Goal: Information Seeking & Learning: Learn about a topic

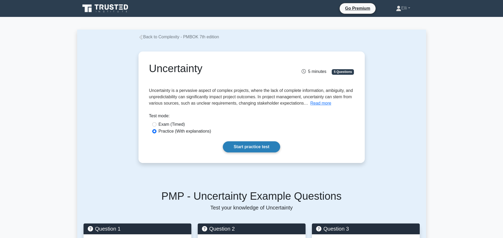
click at [243, 147] on link "Start practice test" at bounding box center [251, 147] width 57 height 11
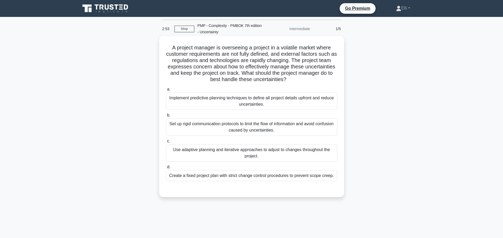
click at [264, 153] on div "Use adaptive planning and iterative approaches to adjust to changes throughout …" at bounding box center [251, 152] width 171 height 17
click at [166, 143] on input "c. Use adaptive planning and iterative approaches to adjust to changes througho…" at bounding box center [166, 141] width 0 height 3
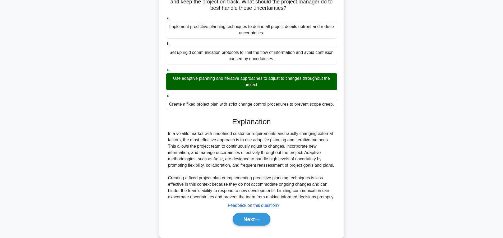
scroll to position [88, 0]
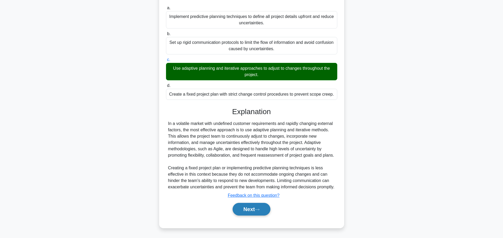
click at [252, 209] on button "Next" at bounding box center [252, 209] width 38 height 13
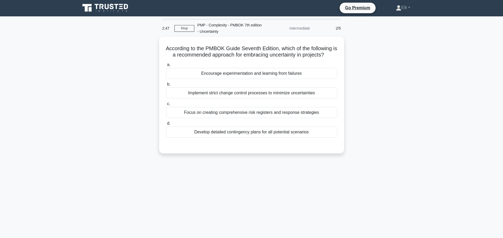
scroll to position [0, 0]
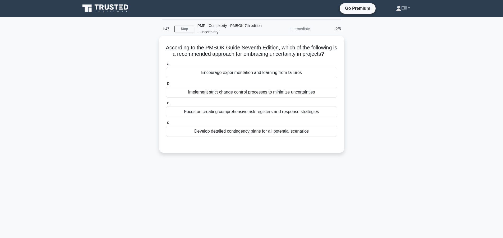
click at [250, 111] on div "Focus on creating comprehensive risk registers and response strategies" at bounding box center [251, 111] width 171 height 11
click at [166, 105] on input "c. Focus on creating comprehensive risk registers and response strategies" at bounding box center [166, 103] width 0 height 3
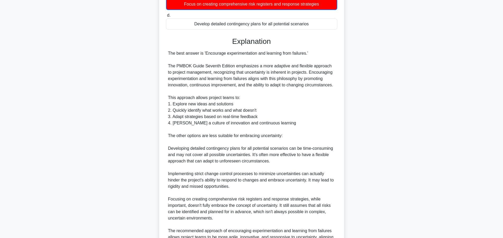
scroll to position [165, 0]
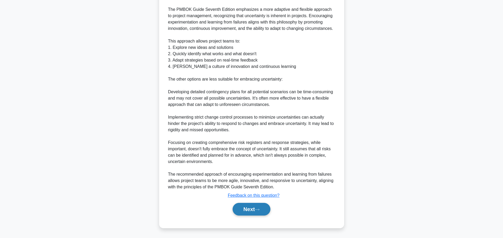
click at [248, 209] on button "Next" at bounding box center [252, 209] width 38 height 13
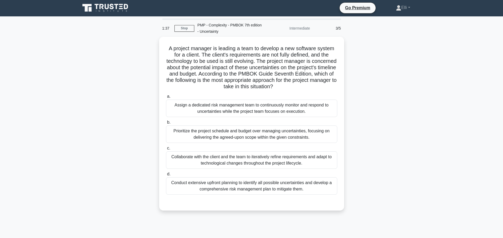
scroll to position [0, 0]
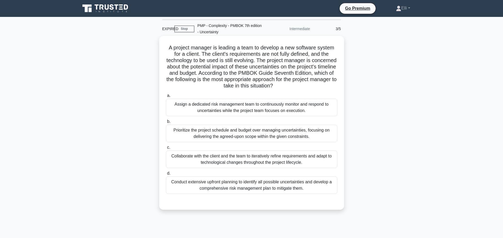
click at [275, 133] on div "Prioritize the project schedule and budget over managing uncertainties, focusin…" at bounding box center [251, 133] width 171 height 17
click at [166, 124] on input "b. Prioritize the project schedule and budget over managing uncertainties, focu…" at bounding box center [166, 121] width 0 height 3
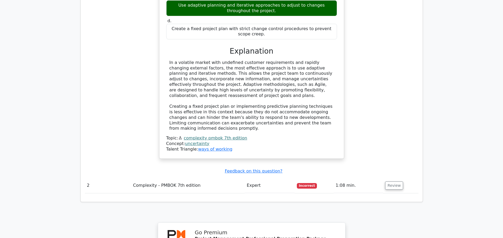
scroll to position [540, 0]
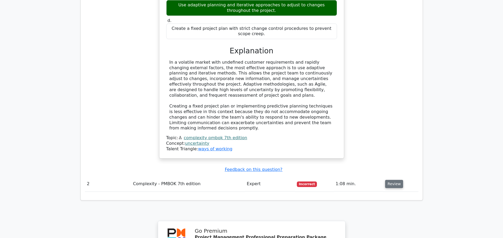
click at [390, 180] on button "Review" at bounding box center [394, 184] width 18 height 8
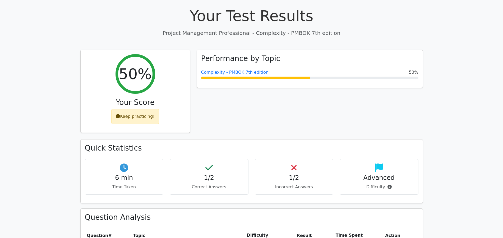
scroll to position [162, 0]
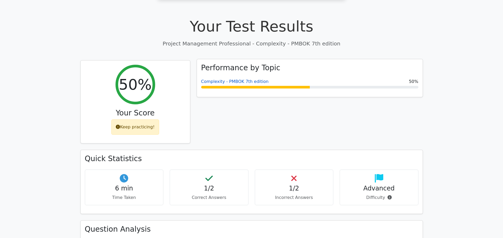
click at [233, 79] on link "Complexity - PMBOK 7th edition" at bounding box center [234, 81] width 67 height 5
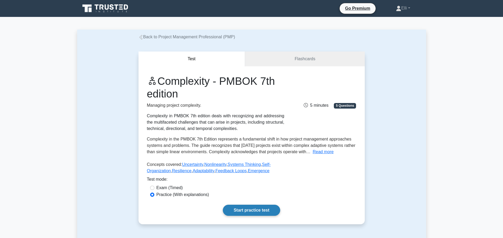
click at [245, 210] on link "Start practice test" at bounding box center [251, 210] width 57 height 11
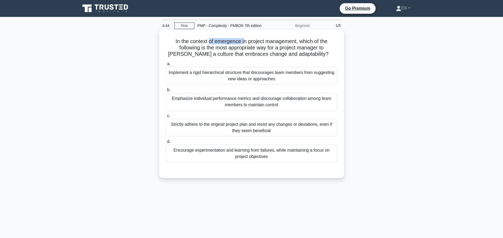
drag, startPoint x: 223, startPoint y: 43, endPoint x: 243, endPoint y: 41, distance: 20.4
click at [243, 41] on h5 "In the context of emergence in project management, which of the following is th…" at bounding box center [252, 48] width 172 height 20
click at [213, 90] on label "b. Emphasize individual performance metrics and discourage collaboration among …" at bounding box center [251, 99] width 171 height 24
click at [166, 90] on input "b. Emphasize individual performance metrics and discourage collaboration among …" at bounding box center [166, 89] width 0 height 3
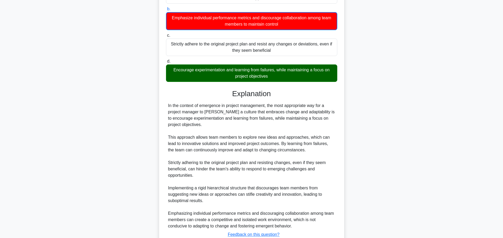
scroll to position [121, 0]
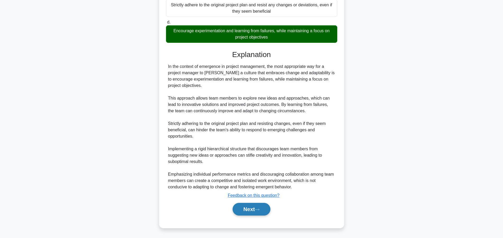
click at [248, 209] on button "Next" at bounding box center [252, 209] width 38 height 13
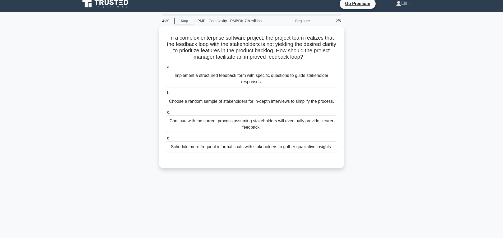
scroll to position [0, 0]
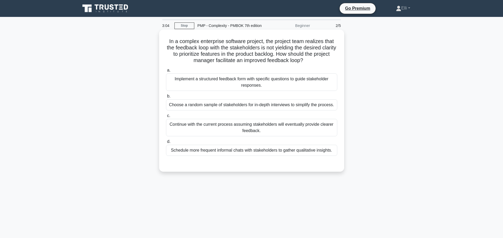
click at [297, 152] on div "Schedule more frequent informal chats with stakeholders to gather qualitative i…" at bounding box center [251, 150] width 171 height 11
click at [166, 144] on input "d. Schedule more frequent informal chats with stakeholders to gather qualitativ…" at bounding box center [166, 141] width 0 height 3
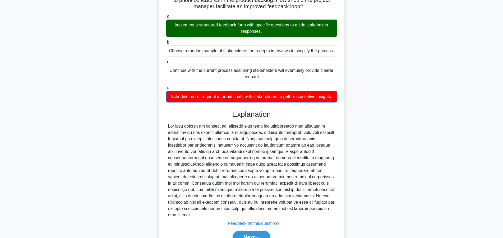
scroll to position [76, 0]
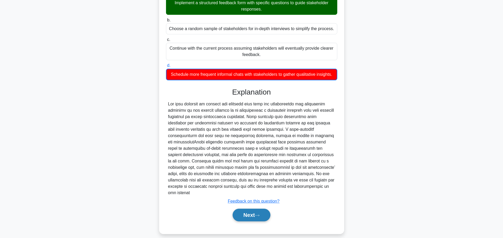
click at [249, 209] on button "Next" at bounding box center [252, 215] width 38 height 13
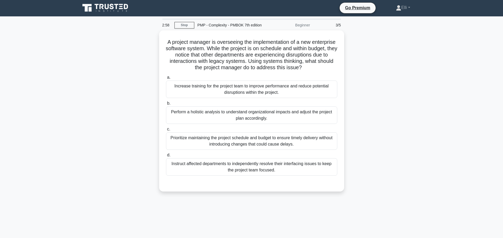
scroll to position [0, 0]
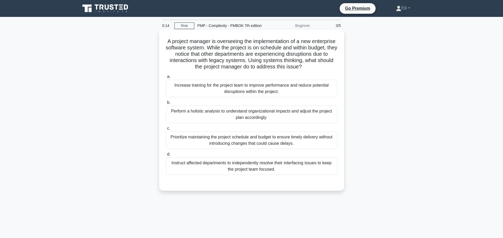
click at [278, 116] on div "Perform a holistic analysis to understand organizational impacts and adjust the…" at bounding box center [251, 114] width 171 height 17
click at [166, 104] on input "b. Perform a holistic analysis to understand organizational impacts and adjust …" at bounding box center [166, 102] width 0 height 3
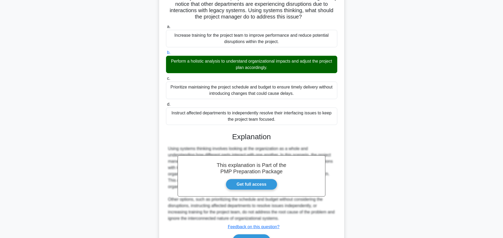
scroll to position [82, 0]
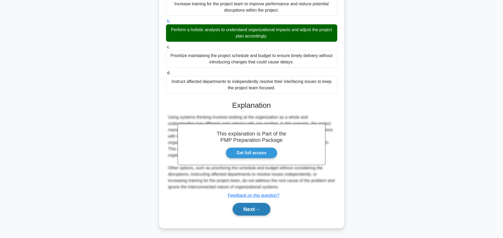
click at [258, 211] on icon at bounding box center [257, 209] width 5 height 3
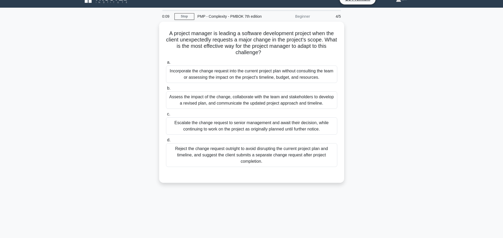
scroll to position [0, 0]
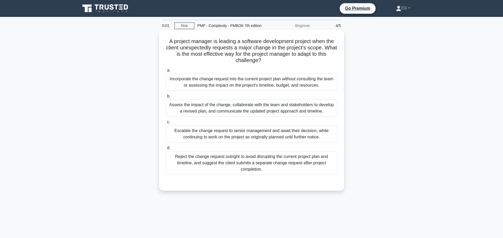
click at [234, 108] on div "Assess the impact of the change, collaborate with the team and stakeholders to …" at bounding box center [251, 107] width 171 height 17
click at [166, 98] on input "b. Assess the impact of the change, collaborate with the team and stakeholders …" at bounding box center [166, 96] width 0 height 3
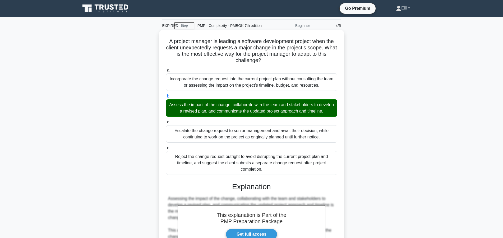
scroll to position [107, 0]
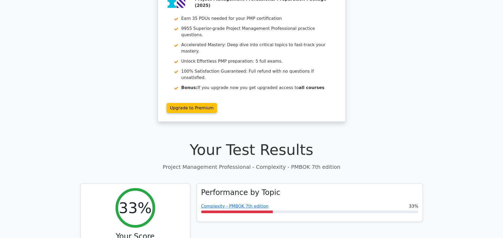
scroll to position [54, 0]
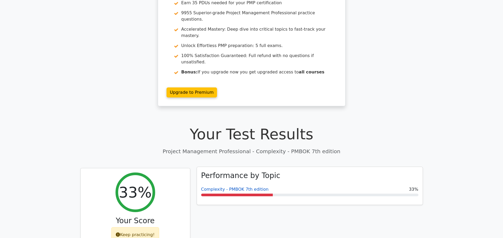
click at [260, 187] on link "Complexity - PMBOK 7th edition" at bounding box center [234, 189] width 67 height 5
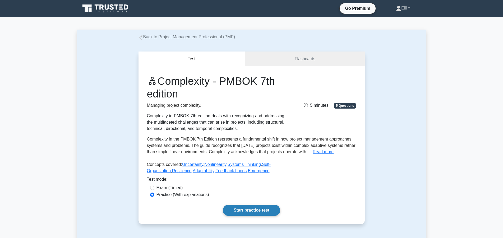
click at [259, 210] on link "Start practice test" at bounding box center [251, 210] width 57 height 11
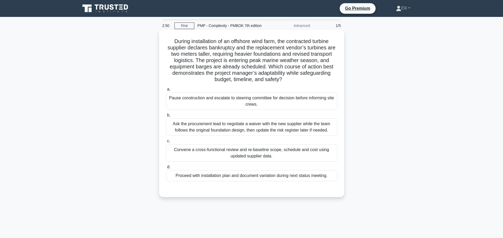
click at [234, 151] on div "Convene a cross-functional review and re-baseline scope, schedule and cost usin…" at bounding box center [251, 152] width 171 height 17
click at [166, 143] on input "c. Convene a cross-functional review and re-baseline scope, schedule and cost u…" at bounding box center [166, 141] width 0 height 3
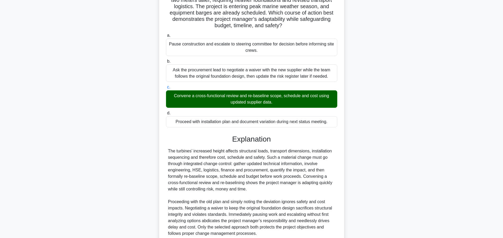
scroll to position [101, 0]
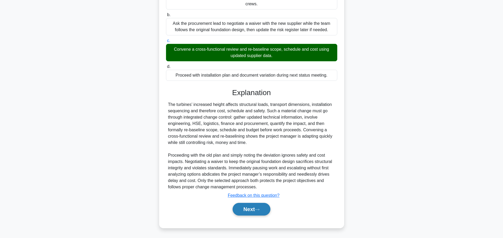
drag, startPoint x: 241, startPoint y: 210, endPoint x: 237, endPoint y: 155, distance: 55.2
click at [241, 210] on button "Next" at bounding box center [252, 209] width 38 height 13
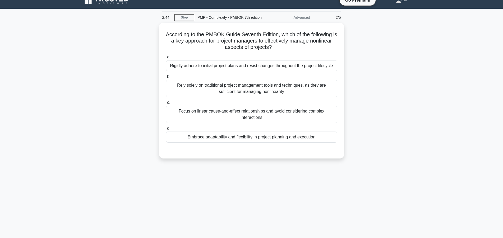
scroll to position [0, 0]
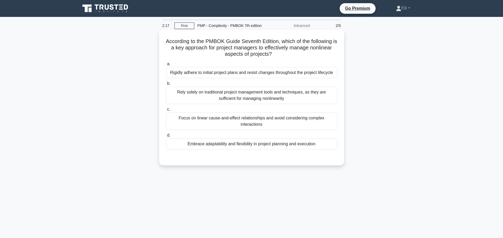
click at [230, 147] on div "Embrace adaptability and flexibility in project planning and execution" at bounding box center [251, 144] width 171 height 11
click at [166, 137] on input "d. Embrace adaptability and flexibility in project planning and execution" at bounding box center [166, 135] width 0 height 3
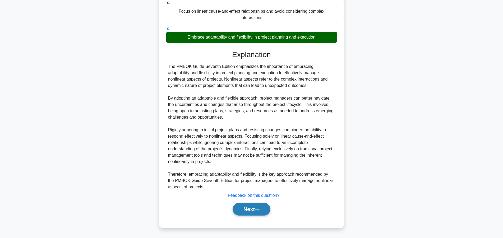
click at [245, 211] on button "Next" at bounding box center [252, 209] width 38 height 13
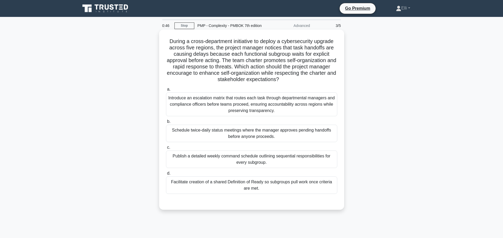
click at [266, 186] on div "Facilitate creation of a shared Definition of Ready so subgroups pull work once…" at bounding box center [251, 185] width 171 height 17
click at [206, 186] on div "Facilitate creation of a shared Definition of Ready so subgroups pull work once…" at bounding box center [251, 185] width 171 height 17
click at [166, 175] on input "d. Facilitate creation of a shared Definition of Ready so subgroups pull work o…" at bounding box center [166, 173] width 0 height 3
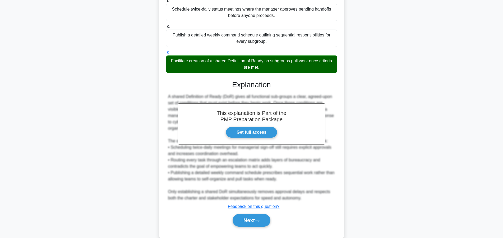
scroll to position [106, 0]
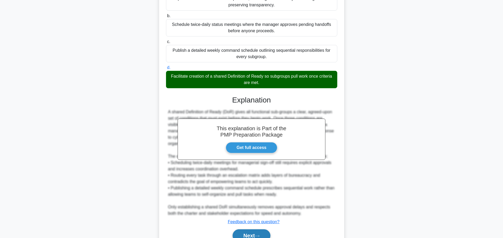
click at [246, 233] on button "Next" at bounding box center [252, 236] width 38 height 13
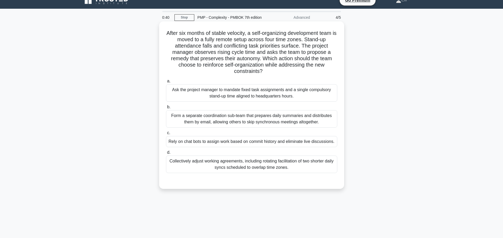
scroll to position [0, 0]
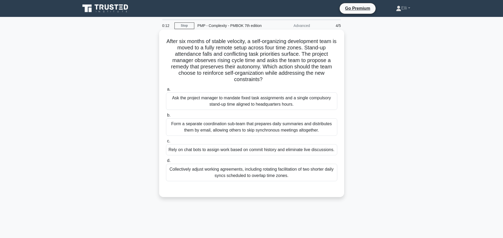
click at [244, 170] on div "Collectively adjust working agreements, including rotating facilitation of two …" at bounding box center [251, 172] width 171 height 17
click at [166, 163] on input "d. Collectively adjust working agreements, including rotating facilitation of t…" at bounding box center [166, 160] width 0 height 3
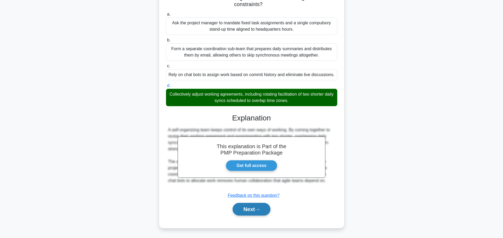
click at [249, 206] on button "Next" at bounding box center [252, 209] width 38 height 13
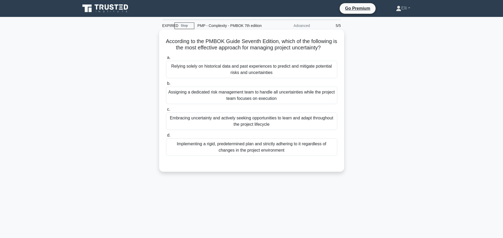
drag, startPoint x: 267, startPoint y: 70, endPoint x: 266, endPoint y: 73, distance: 3.3
click at [270, 71] on div "Relying solely on historical data and past experiences to predict and mitigate …" at bounding box center [251, 69] width 171 height 17
click at [257, 70] on div "Relying solely on historical data and past experiences to predict and mitigate …" at bounding box center [251, 69] width 171 height 17
click at [166, 60] on input "a. Relying solely on historical data and past experiences to predict and mitiga…" at bounding box center [166, 57] width 0 height 3
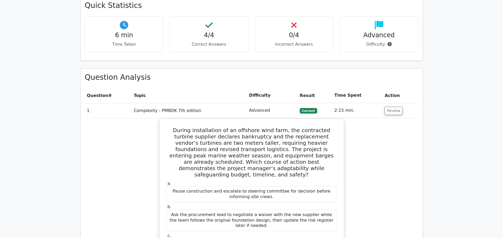
scroll to position [324, 0]
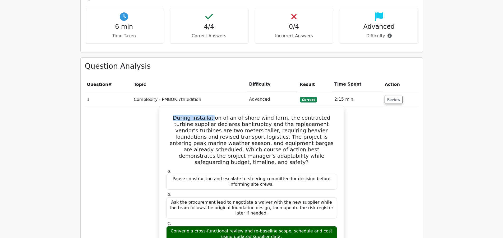
drag, startPoint x: 175, startPoint y: 100, endPoint x: 211, endPoint y: 99, distance: 36.2
click at [211, 115] on h5 "During installation of an offshore wind farm, the contracted turbine supplier d…" at bounding box center [252, 140] width 172 height 51
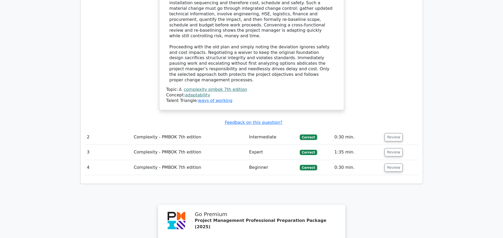
scroll to position [621, 0]
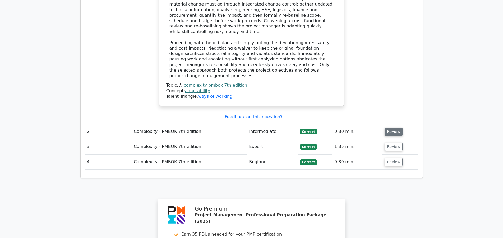
click at [397, 128] on button "Review" at bounding box center [394, 132] width 18 height 8
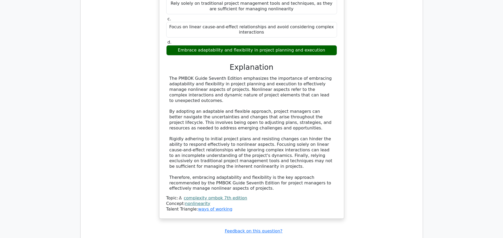
scroll to position [863, 0]
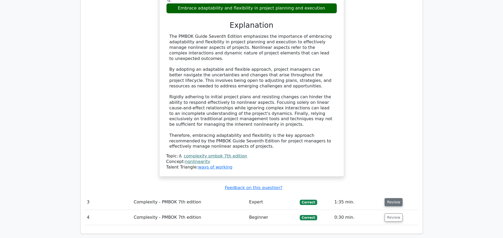
click at [389, 198] on button "Review" at bounding box center [394, 202] width 18 height 8
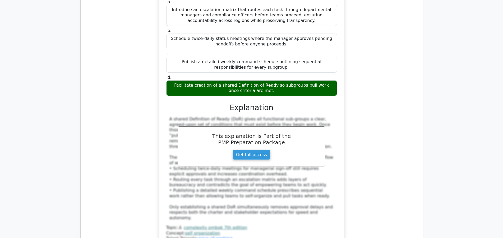
scroll to position [1187, 0]
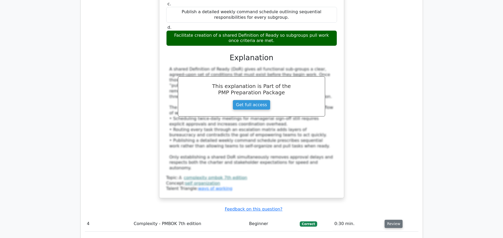
click at [387, 220] on button "Review" at bounding box center [394, 224] width 18 height 8
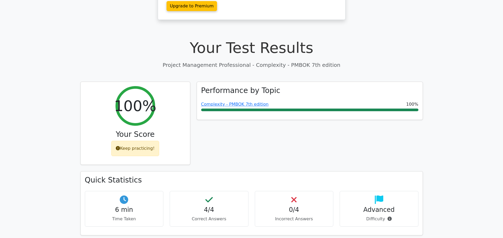
scroll to position [135, 0]
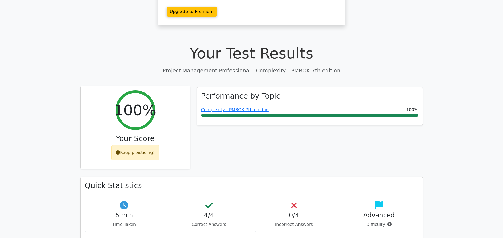
click at [119, 151] on icon at bounding box center [118, 153] width 4 height 4
drag, startPoint x: 139, startPoint y: 134, endPoint x: 150, endPoint y: 134, distance: 10.8
click at [150, 145] on div "Keep practicing!" at bounding box center [135, 152] width 48 height 15
click at [219, 136] on div "Performance by Topic Complexity - PMBOK 7th edition 100%" at bounding box center [310, 132] width 233 height 90
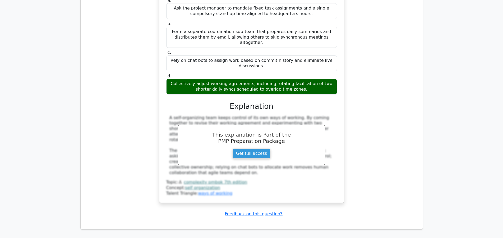
scroll to position [1619, 0]
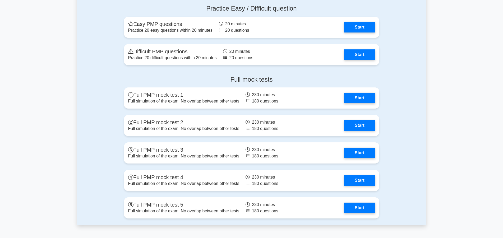
scroll to position [1970, 0]
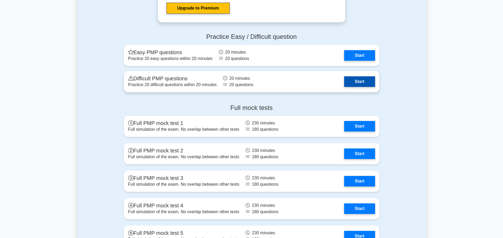
click at [369, 83] on link "Start" at bounding box center [359, 81] width 31 height 11
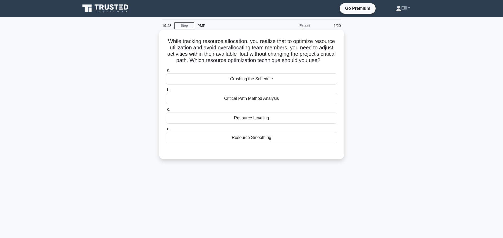
click at [276, 138] on div "Resource Smoothing" at bounding box center [251, 137] width 171 height 11
click at [166, 131] on input "d. Resource Smoothing" at bounding box center [166, 129] width 0 height 3
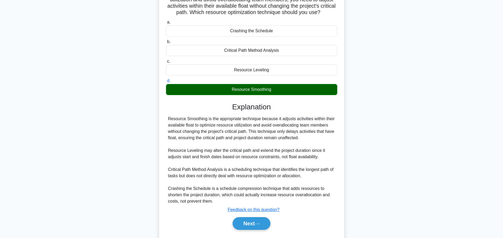
scroll to position [63, 0]
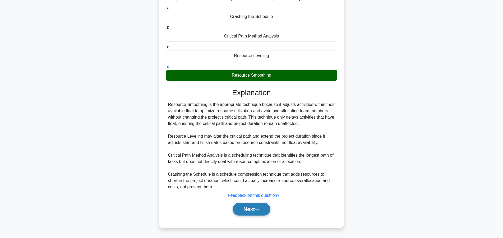
click at [254, 209] on button "Next" at bounding box center [252, 209] width 38 height 13
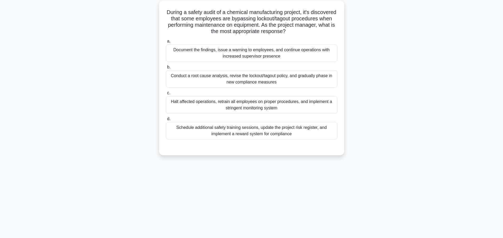
scroll to position [0, 0]
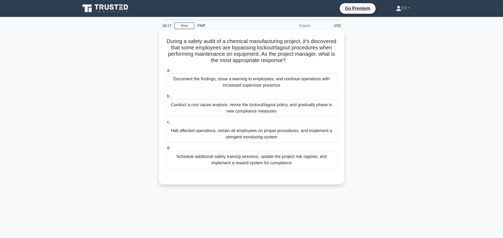
click at [252, 157] on div "Schedule additional safety training sessions, update the project risk register,…" at bounding box center [251, 159] width 171 height 17
click at [166, 150] on input "d. Schedule additional safety training sessions, update the project risk regist…" at bounding box center [166, 148] width 0 height 3
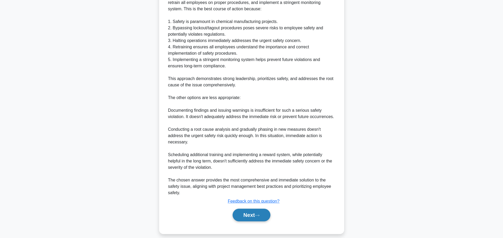
click at [260, 214] on icon at bounding box center [257, 215] width 5 height 3
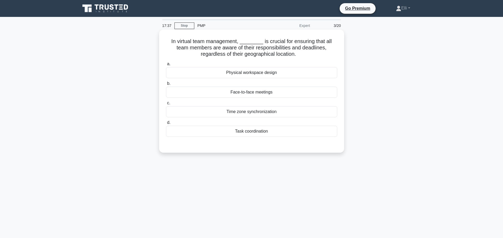
click at [261, 133] on div "Task coordination" at bounding box center [251, 131] width 171 height 11
click at [166, 125] on input "d. Task coordination" at bounding box center [166, 122] width 0 height 3
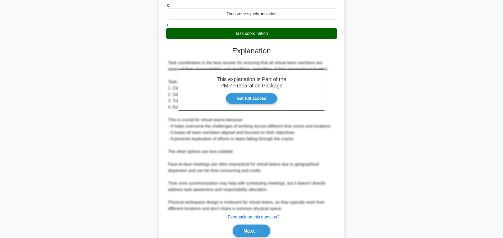
scroll to position [120, 0]
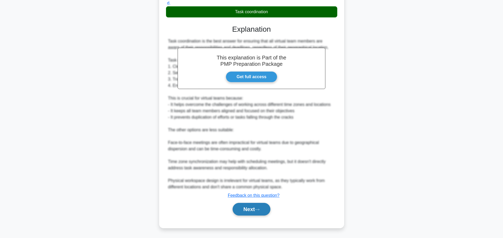
click at [248, 211] on button "Next" at bounding box center [252, 209] width 38 height 13
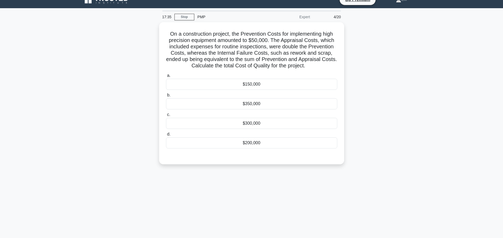
scroll to position [0, 0]
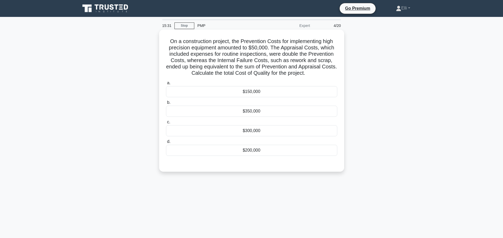
click at [255, 132] on div "$300,000" at bounding box center [251, 130] width 171 height 11
click at [166, 124] on input "c. $300,000" at bounding box center [166, 122] width 0 height 3
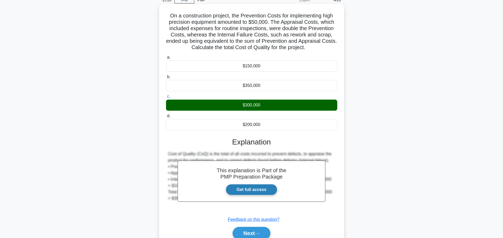
scroll to position [50, 0]
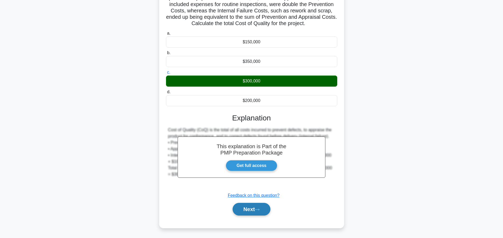
click at [256, 207] on button "Next" at bounding box center [252, 209] width 38 height 13
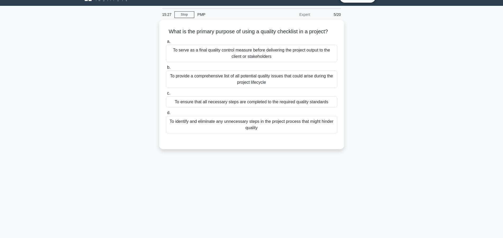
scroll to position [0, 0]
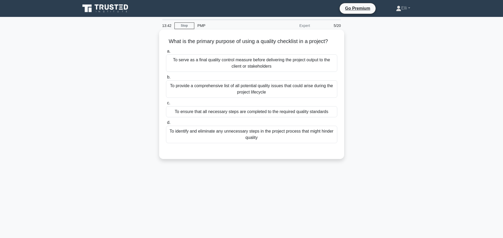
click at [248, 62] on div "To serve as a final quality control measure before delivering the project outpu…" at bounding box center [251, 62] width 171 height 17
click at [166, 53] on input "a. To serve as a final quality control measure before delivering the project ou…" at bounding box center [166, 51] width 0 height 3
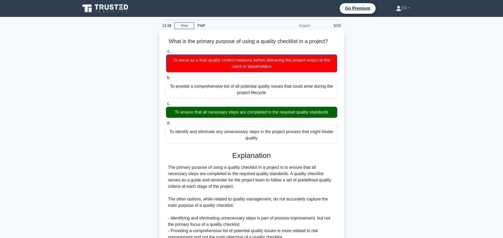
scroll to position [63, 0]
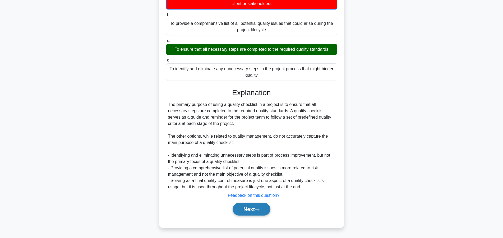
click at [253, 210] on button "Next" at bounding box center [252, 209] width 38 height 13
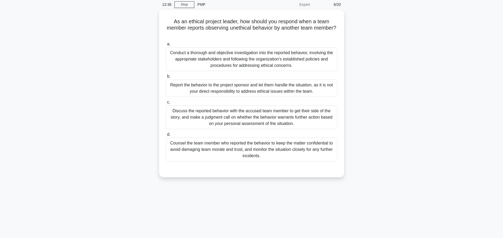
scroll to position [0, 0]
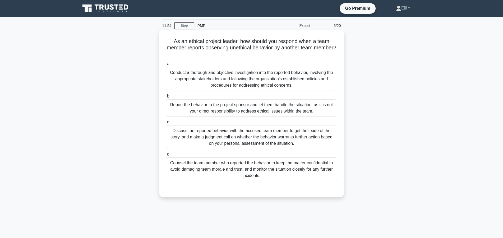
click at [265, 139] on div "Discuss the reported behavior with the accused team member to get their side of…" at bounding box center [251, 137] width 171 height 24
click at [166, 124] on input "c. Discuss the reported behavior with the accused team member to get their side…" at bounding box center [166, 122] width 0 height 3
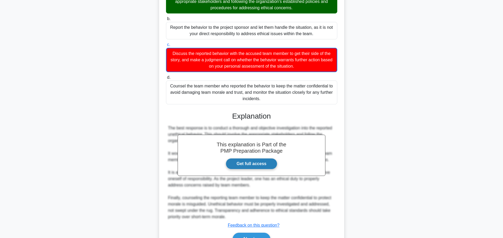
scroll to position [108, 0]
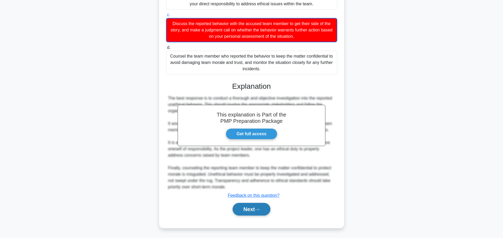
click at [255, 210] on button "Next" at bounding box center [252, 209] width 38 height 13
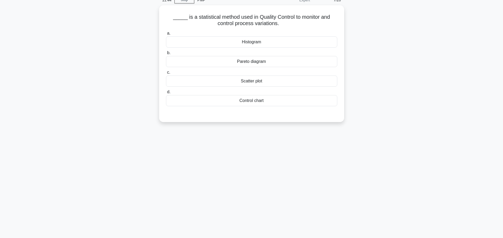
scroll to position [0, 0]
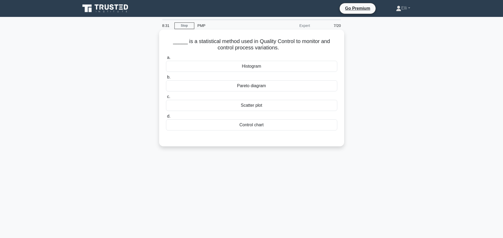
click at [262, 87] on div "Pareto diagram" at bounding box center [251, 85] width 171 height 11
click at [166, 79] on input "b. Pareto diagram" at bounding box center [166, 77] width 0 height 3
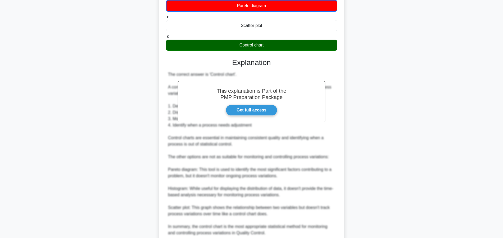
scroll to position [127, 0]
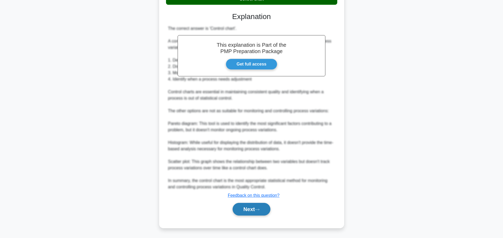
click at [266, 205] on button "Next" at bounding box center [252, 209] width 38 height 13
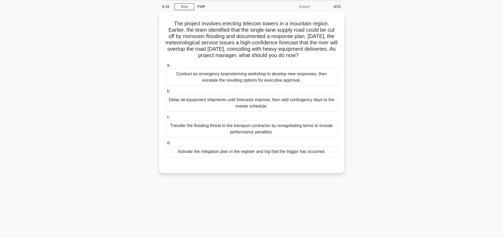
scroll to position [0, 0]
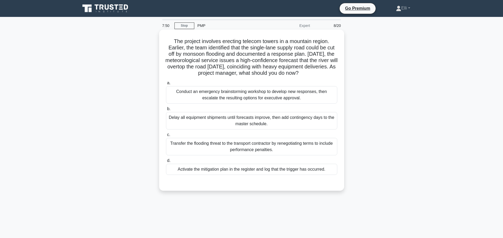
click at [276, 128] on div "Delay all equipment shipments until forecasts improve, then add contingency day…" at bounding box center [251, 120] width 171 height 17
click at [166, 111] on input "b. Delay all equipment shipments until forecasts improve, then add contingency …" at bounding box center [166, 108] width 0 height 3
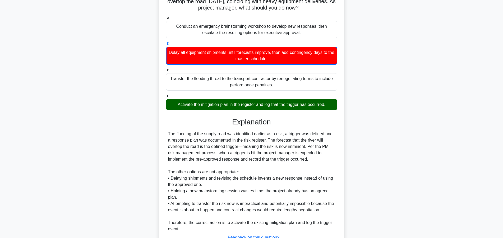
scroll to position [108, 0]
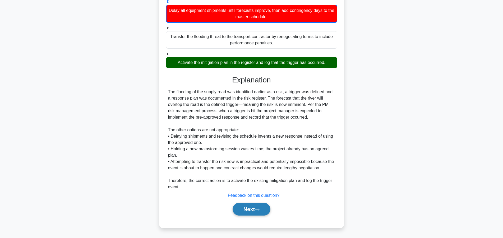
drag, startPoint x: 255, startPoint y: 210, endPoint x: 270, endPoint y: 161, distance: 51.3
click at [255, 210] on button "Next" at bounding box center [252, 209] width 38 height 13
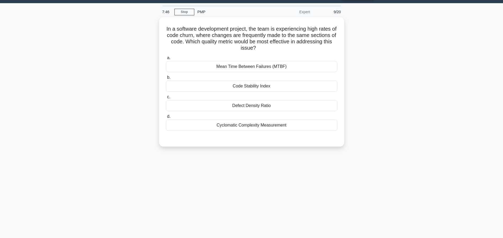
scroll to position [0, 0]
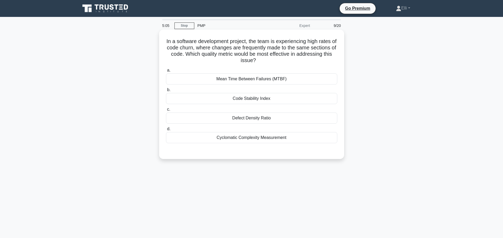
click at [287, 60] on h5 "In a software development project, the team is experiencing high rates of code …" at bounding box center [252, 51] width 172 height 26
click at [313, 64] on h5 "In a software development project, the team is experiencing high rates of code …" at bounding box center [252, 51] width 172 height 26
click at [254, 147] on div at bounding box center [251, 149] width 171 height 4
click at [290, 58] on h5 "In a software development project, the team is experiencing high rates of code …" at bounding box center [252, 51] width 172 height 26
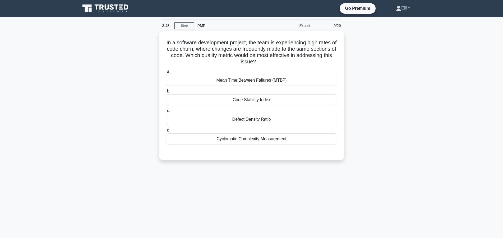
click at [382, 122] on div "In a software development project, the team is experiencing high rates of code …" at bounding box center [251, 99] width 349 height 136
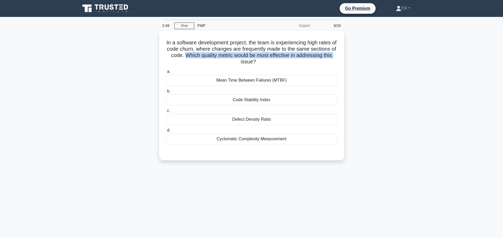
drag, startPoint x: 187, startPoint y: 54, endPoint x: 345, endPoint y: 56, distance: 158.5
click at [345, 56] on div "In a software development project, the team is experiencing high rates of code …" at bounding box center [251, 99] width 349 height 136
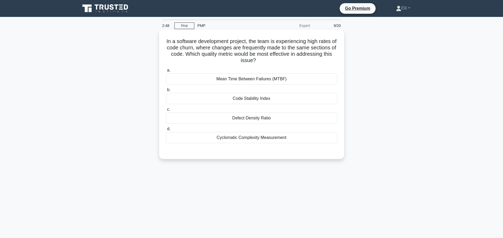
click at [285, 60] on h5 "In a software development project, the team is experiencing high rates of code …" at bounding box center [252, 51] width 172 height 26
click at [228, 80] on div "Mean Time Between Failures (MTBF)" at bounding box center [251, 79] width 171 height 11
click at [166, 72] on input "a. Mean Time Between Failures (MTBF)" at bounding box center [166, 70] width 0 height 3
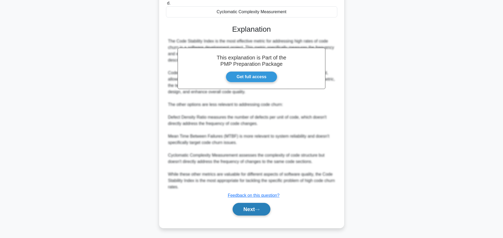
click at [248, 212] on button "Next" at bounding box center [252, 209] width 38 height 13
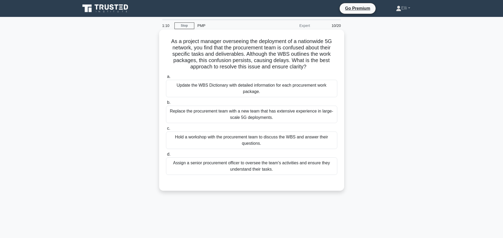
click at [263, 143] on div "Hold a workshop with the procurement team to discuss the WBS and answer their q…" at bounding box center [251, 140] width 171 height 17
click at [166, 130] on input "c. Hold a workshop with the procurement team to discuss the WBS and answer thei…" at bounding box center [166, 128] width 0 height 3
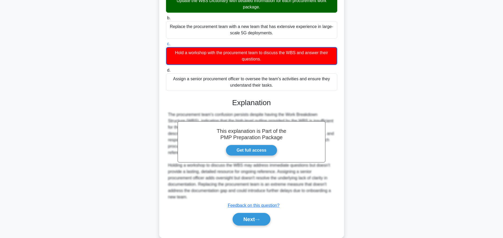
scroll to position [95, 0]
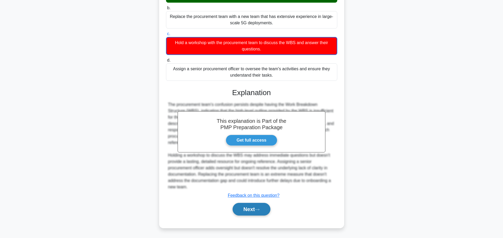
click at [265, 208] on button "Next" at bounding box center [252, 209] width 38 height 13
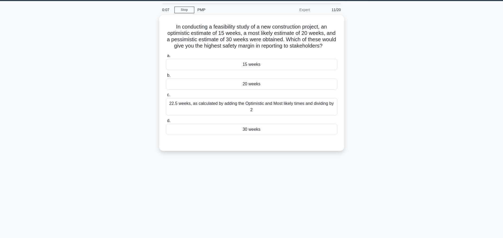
scroll to position [0, 0]
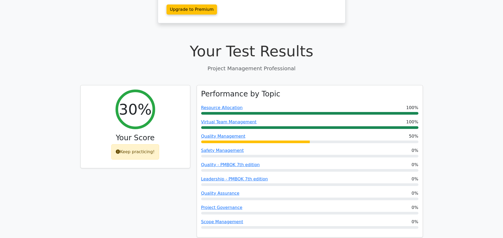
scroll to position [162, 0]
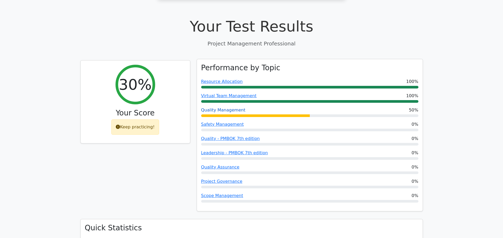
click at [236, 108] on link "Quality Management" at bounding box center [223, 110] width 44 height 5
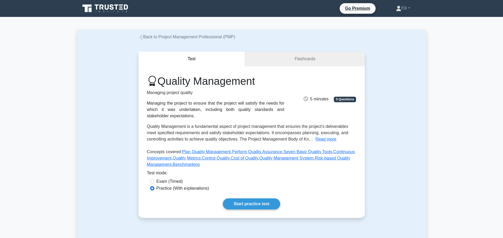
click at [323, 201] on div "Start practice test" at bounding box center [252, 204] width 210 height 11
click at [249, 207] on link "Start practice test" at bounding box center [251, 204] width 57 height 11
